Goal: Information Seeking & Learning: Learn about a topic

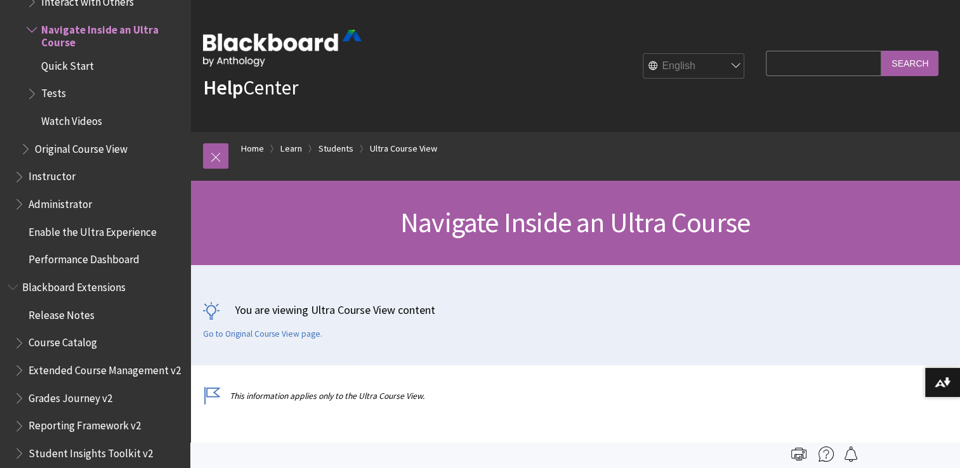
click at [91, 71] on span "Quick Start" at bounding box center [105, 66] width 156 height 22
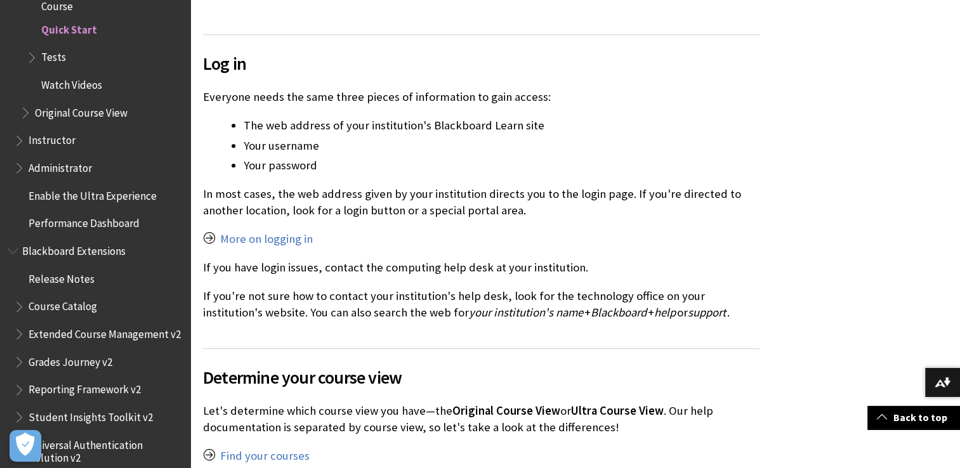
scroll to position [1016, 0]
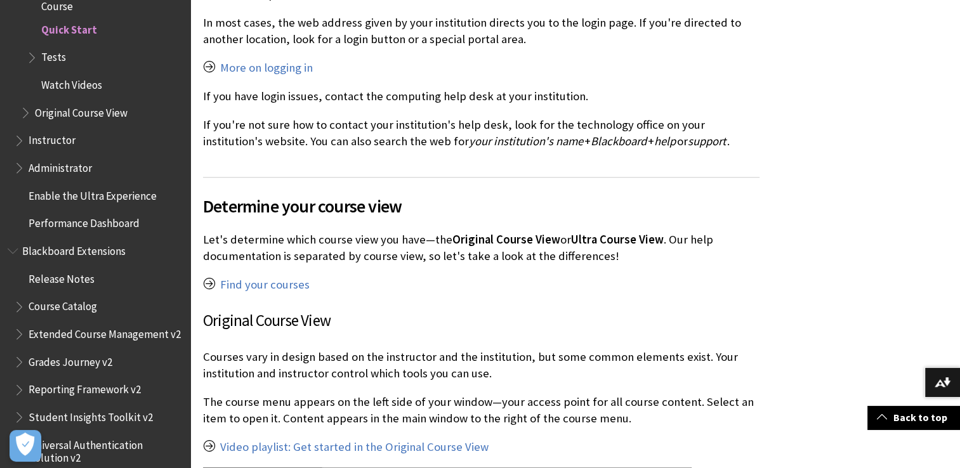
click at [58, 142] on span "Instructor" at bounding box center [52, 138] width 47 height 17
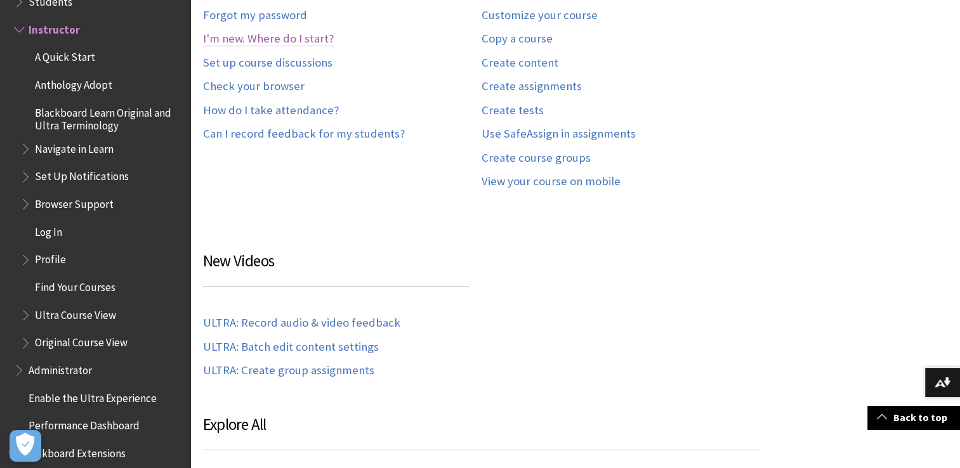
scroll to position [508, 0]
